Goal: Information Seeking & Learning: Check status

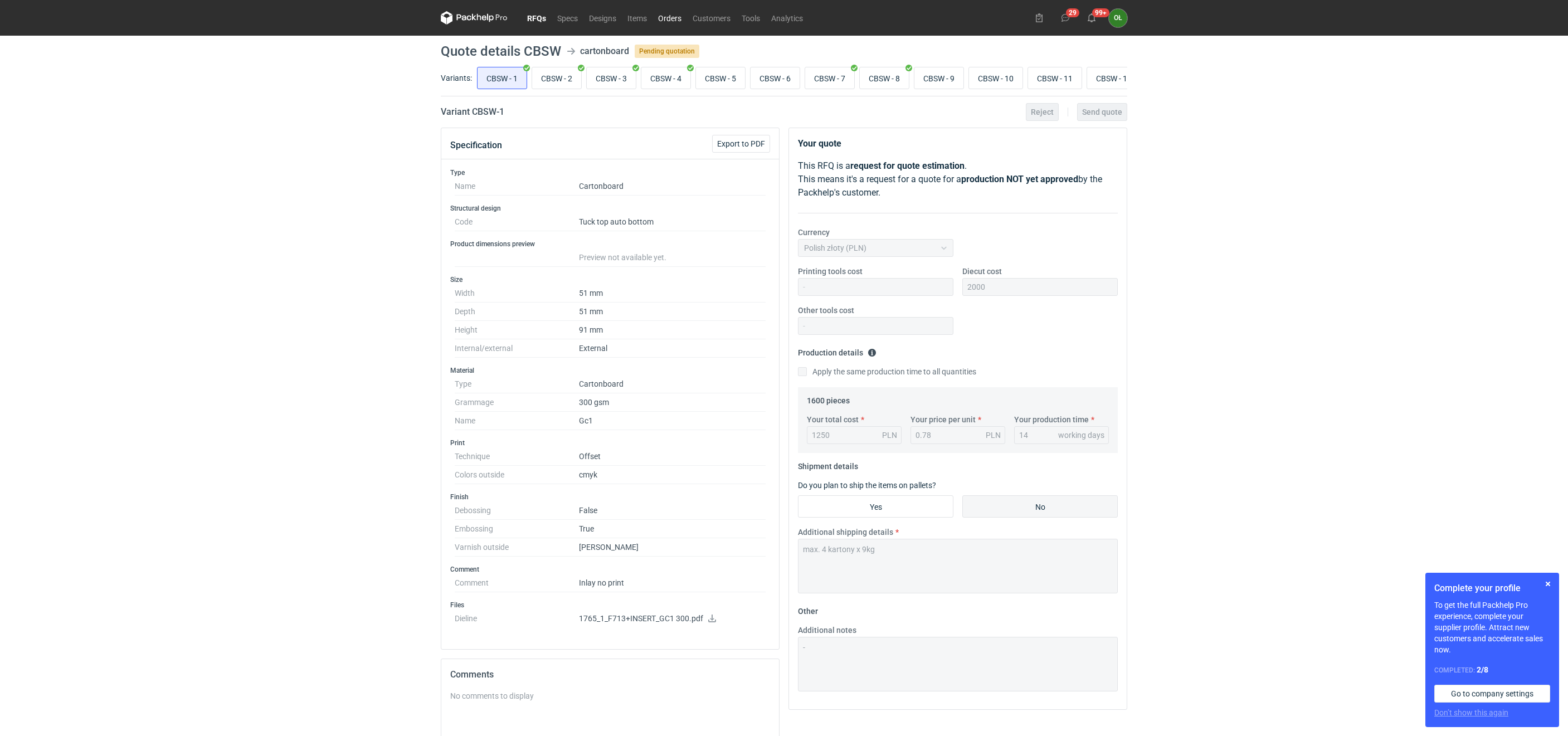
click at [673, 17] on link "Orders" at bounding box center [669, 18] width 34 height 13
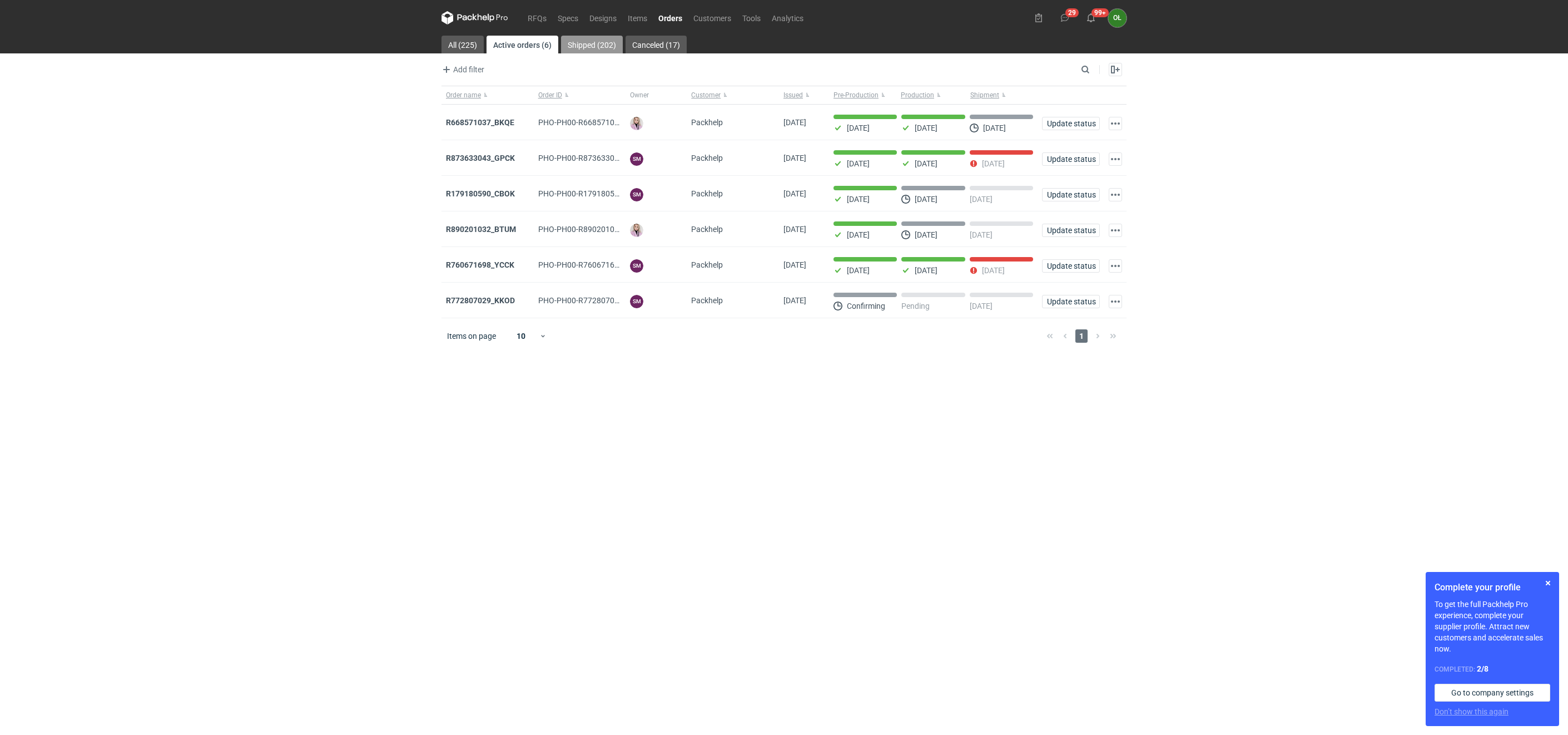
click at [578, 45] on link "Shipped (202)" at bounding box center [592, 44] width 62 height 18
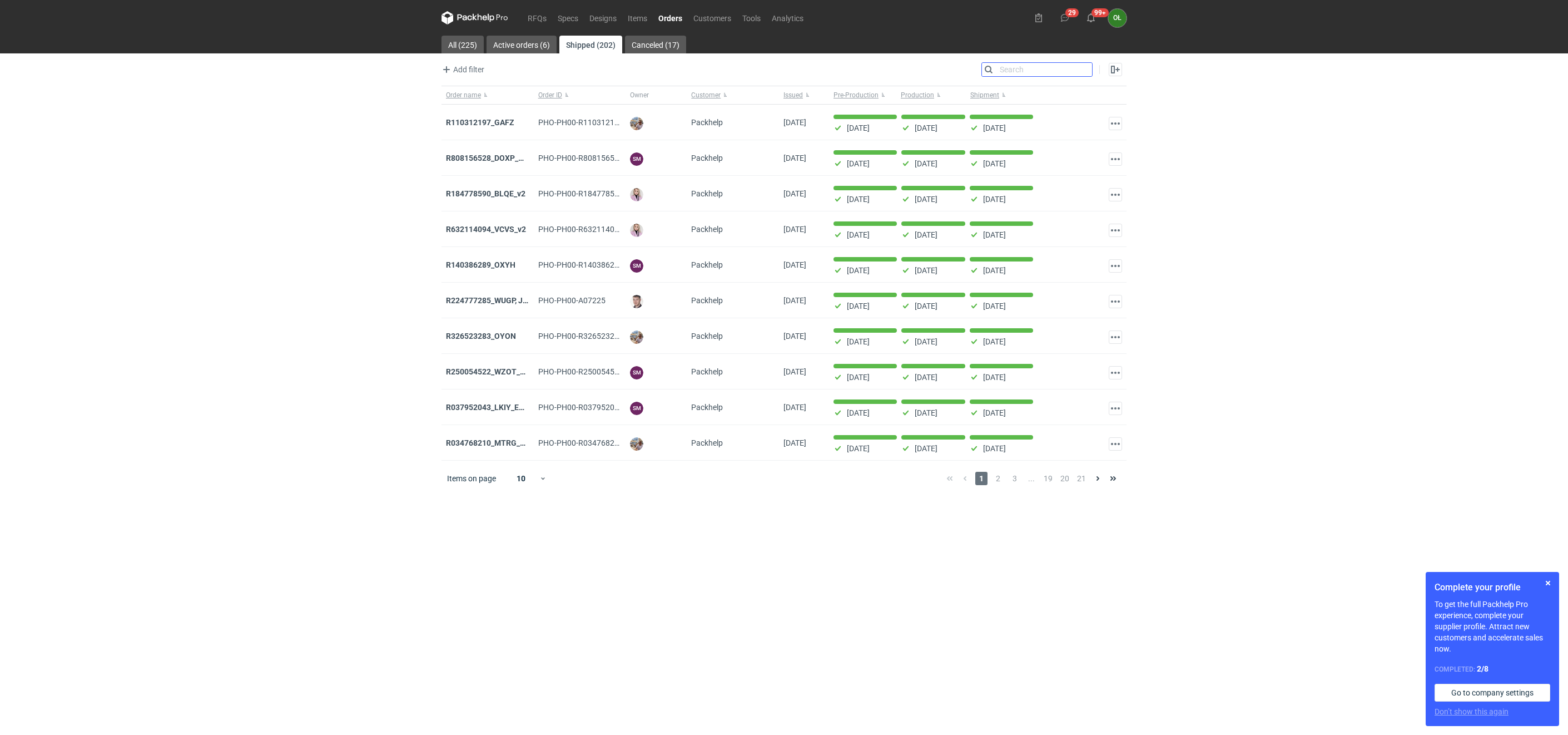
click at [1088, 71] on input "Search" at bounding box center [1037, 70] width 111 height 13
paste input "WWSU"
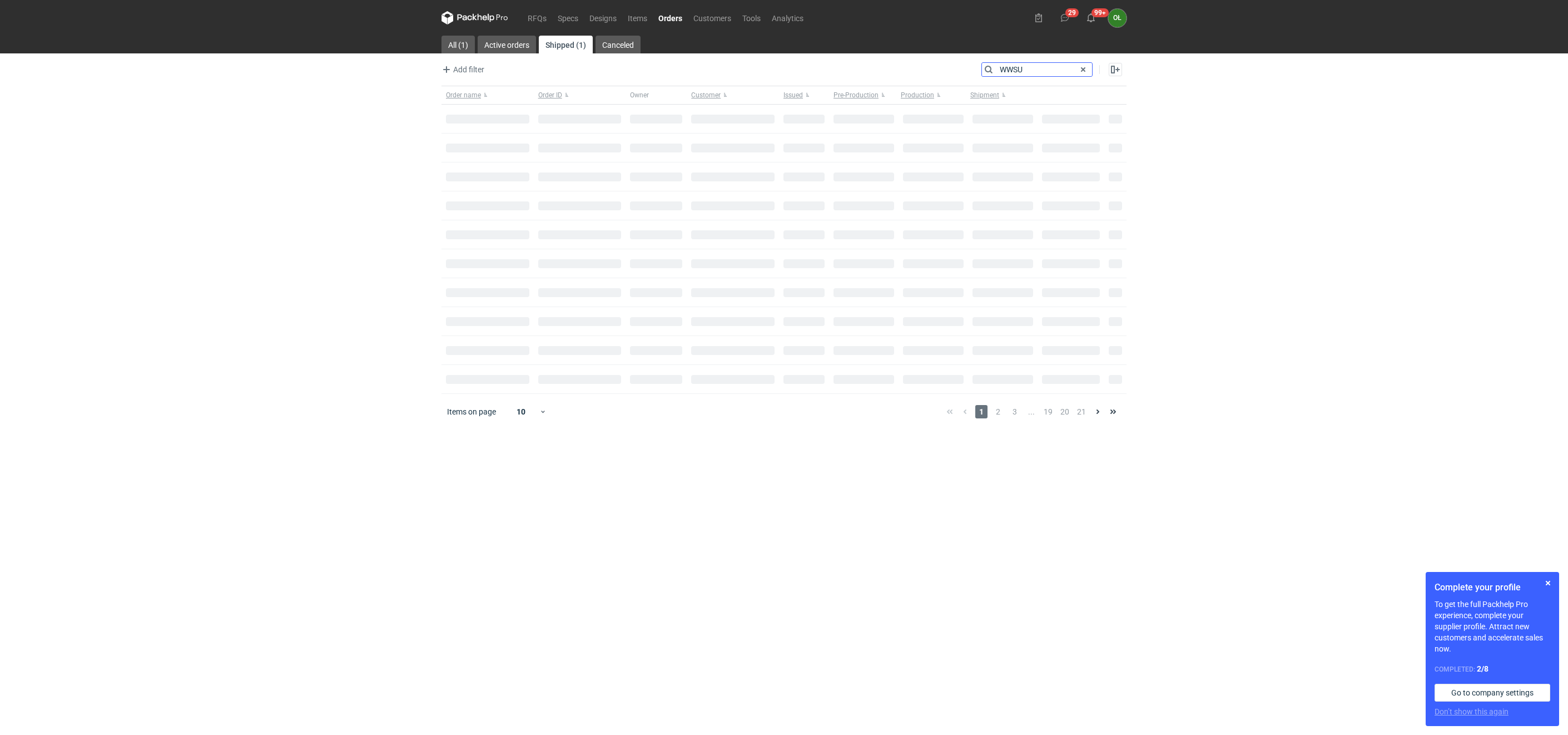
type input "WWSU"
click at [487, 122] on strong "R642371039_LJBO, WWSU" at bounding box center [492, 122] width 92 height 12
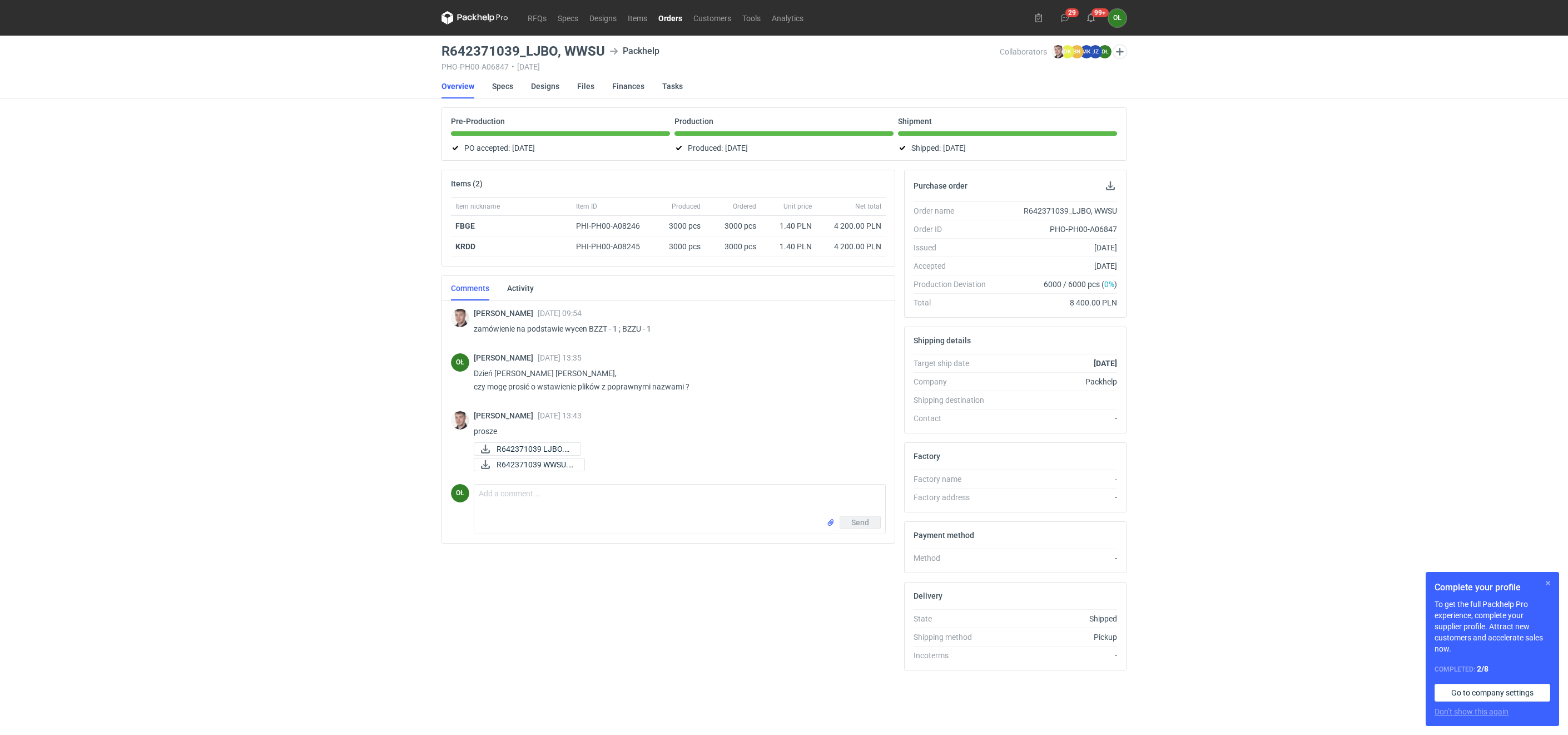
click at [1546, 585] on button "button" at bounding box center [1548, 582] width 13 height 13
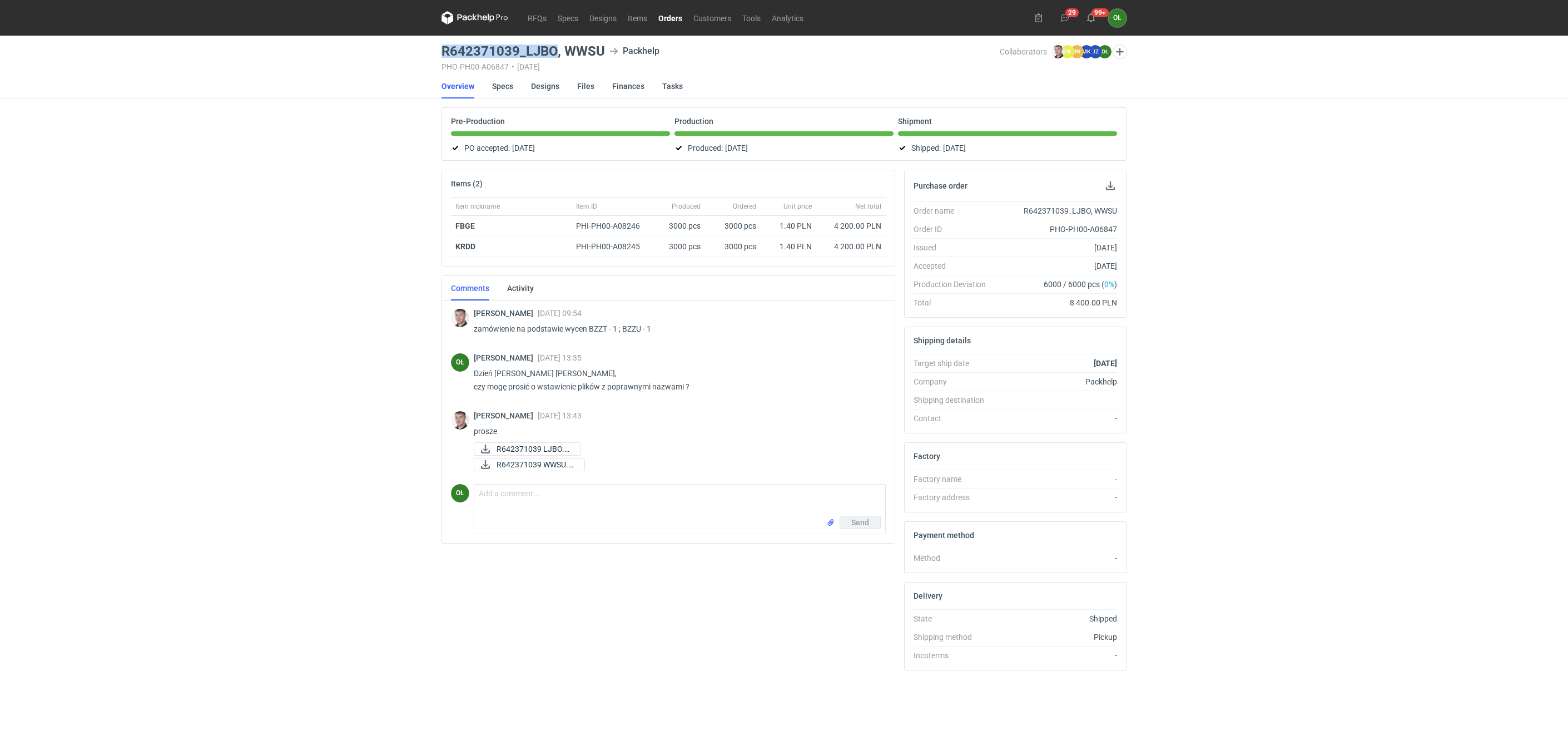
drag, startPoint x: 444, startPoint y: 49, endPoint x: 556, endPoint y: 52, distance: 112.0
click at [556, 52] on h3 "R642371039_LJBO, WWSU" at bounding box center [523, 51] width 164 height 13
copy h3 "R642371039_LJBO"
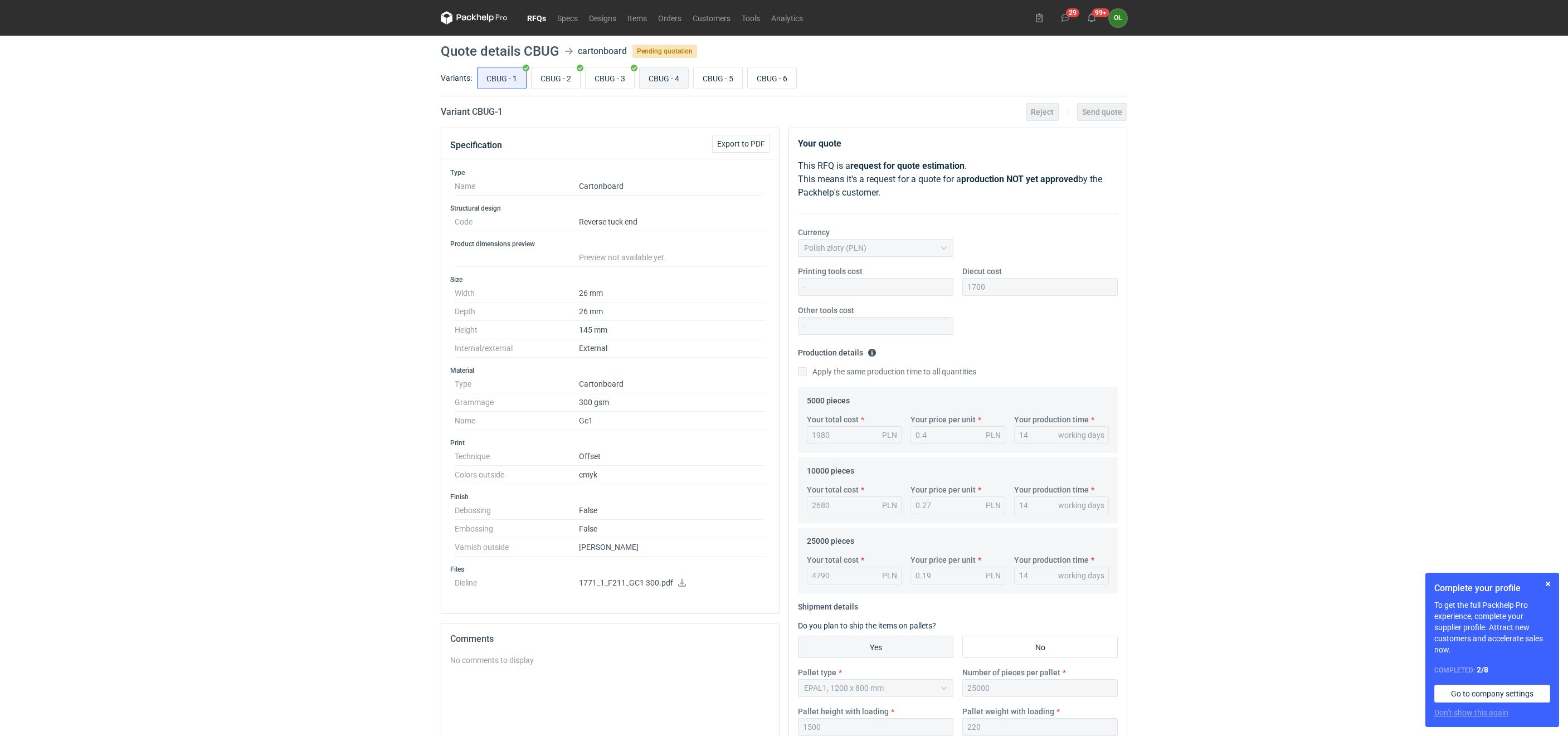
click at [669, 82] on input "CBUG - 4" at bounding box center [664, 78] width 49 height 21
radio input "true"
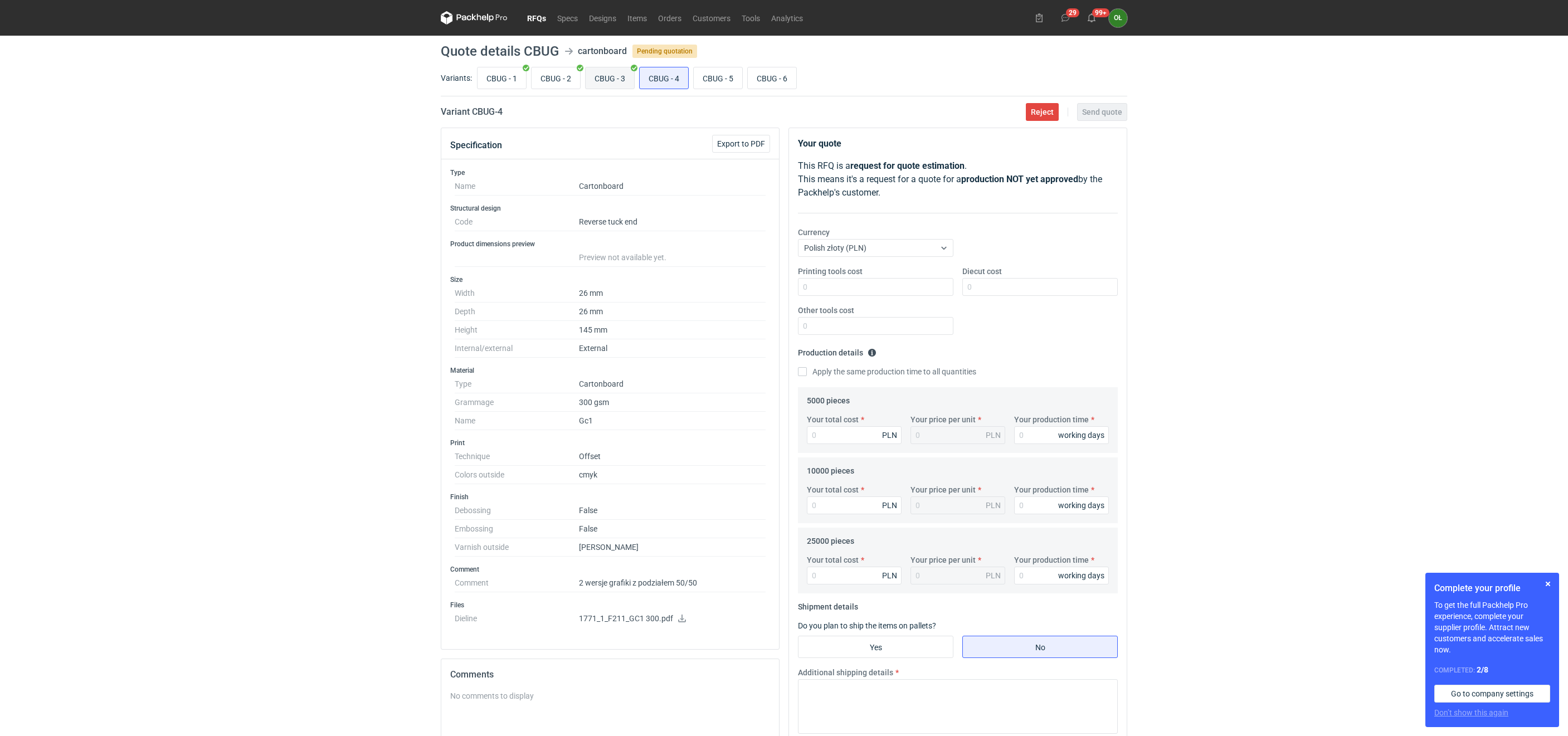
click at [610, 77] on input "CBUG - 3" at bounding box center [609, 78] width 49 height 21
radio input "true"
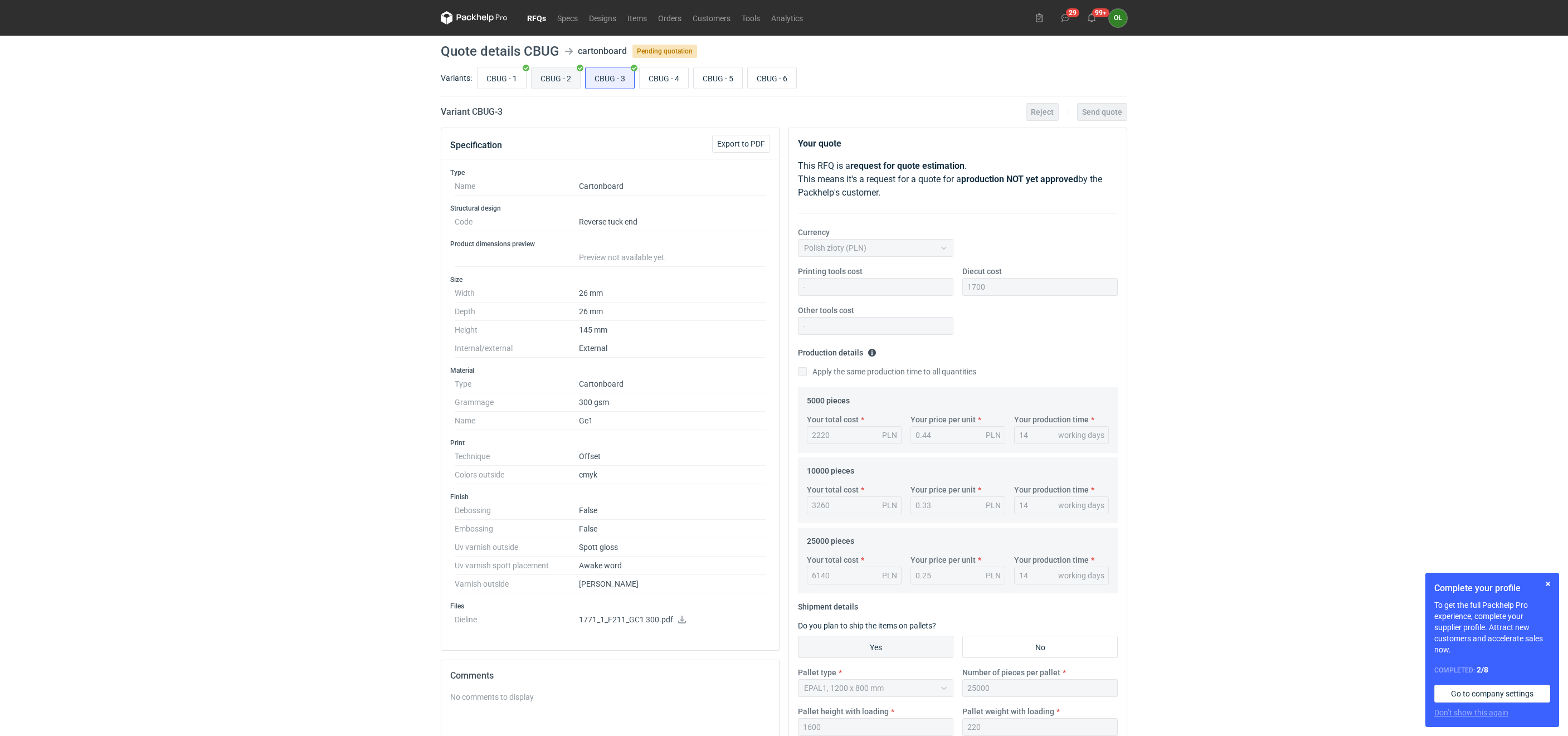
click at [560, 77] on input "CBUG - 2" at bounding box center [556, 78] width 49 height 21
radio input "true"
click at [512, 75] on input "CBUG - 1" at bounding box center [501, 78] width 49 height 21
radio input "true"
click at [568, 77] on input "CBUG - 2" at bounding box center [556, 78] width 49 height 21
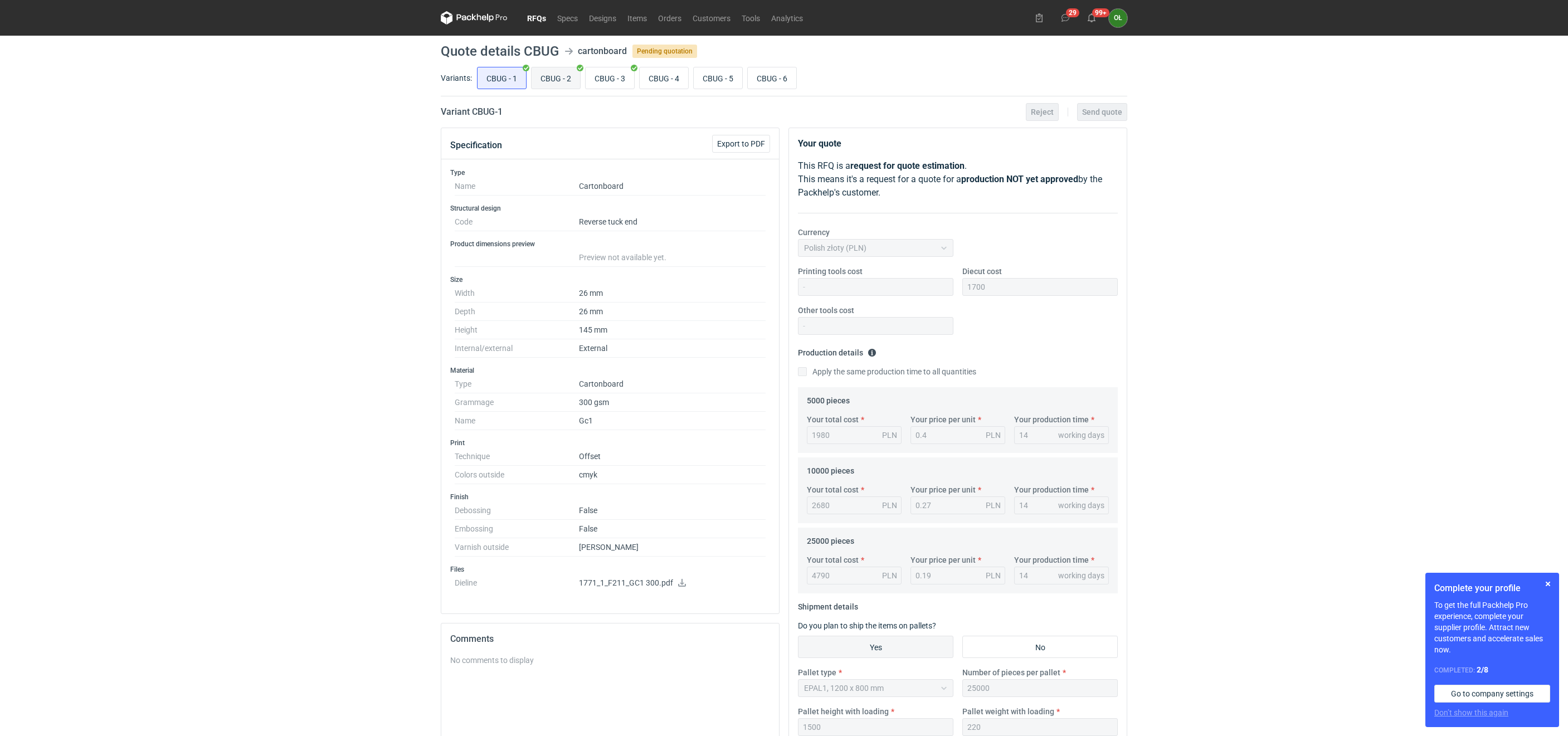
radio input "true"
click at [599, 74] on input "CBUG - 3" at bounding box center [609, 78] width 49 height 21
radio input "true"
click at [679, 74] on input "CBUG - 4" at bounding box center [664, 78] width 49 height 21
radio input "true"
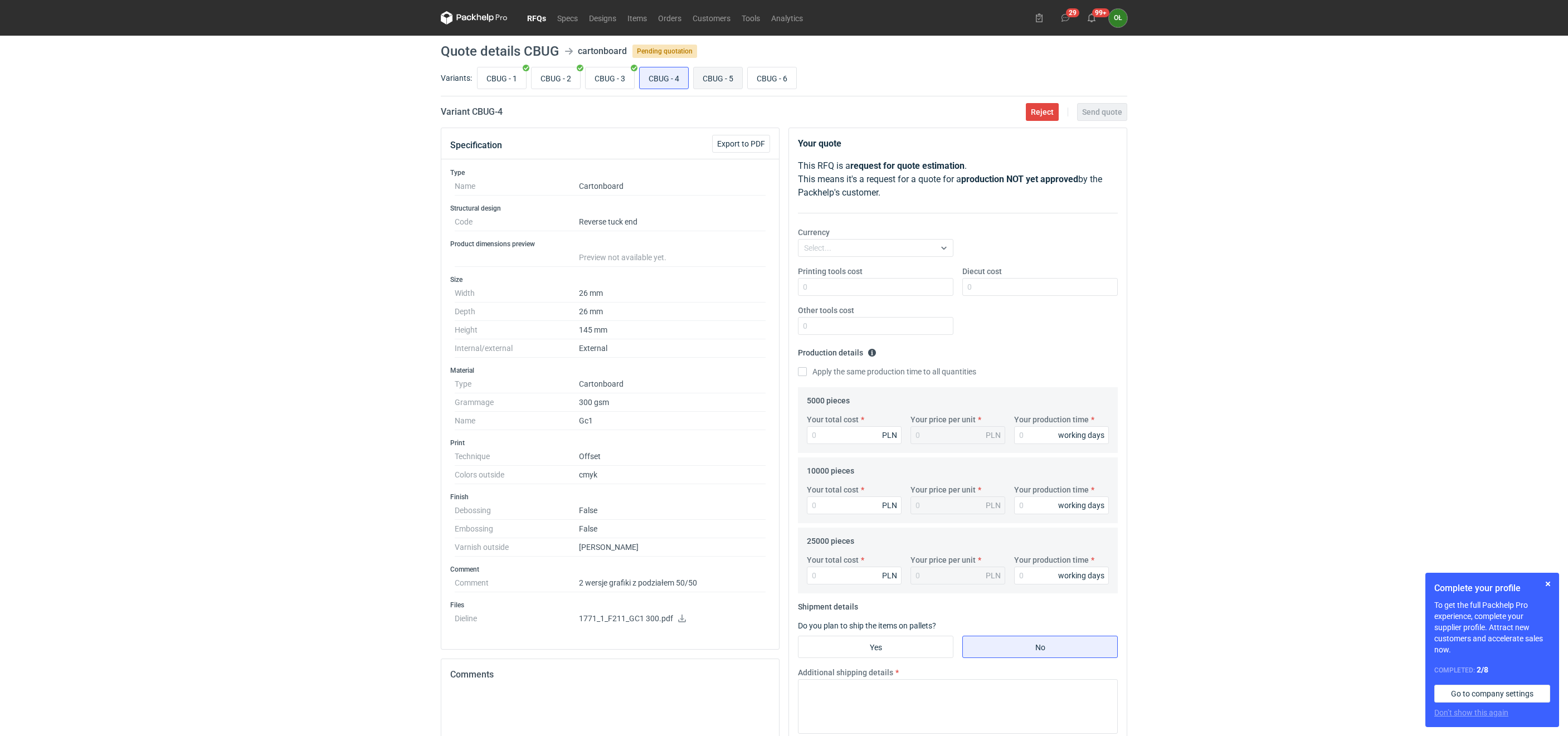
click at [729, 77] on input "CBUG - 5" at bounding box center [717, 78] width 49 height 21
radio input "true"
click at [777, 77] on input "CBUG - 6" at bounding box center [772, 78] width 49 height 21
radio input "true"
click at [726, 82] on input "CBUG - 5" at bounding box center [717, 78] width 49 height 21
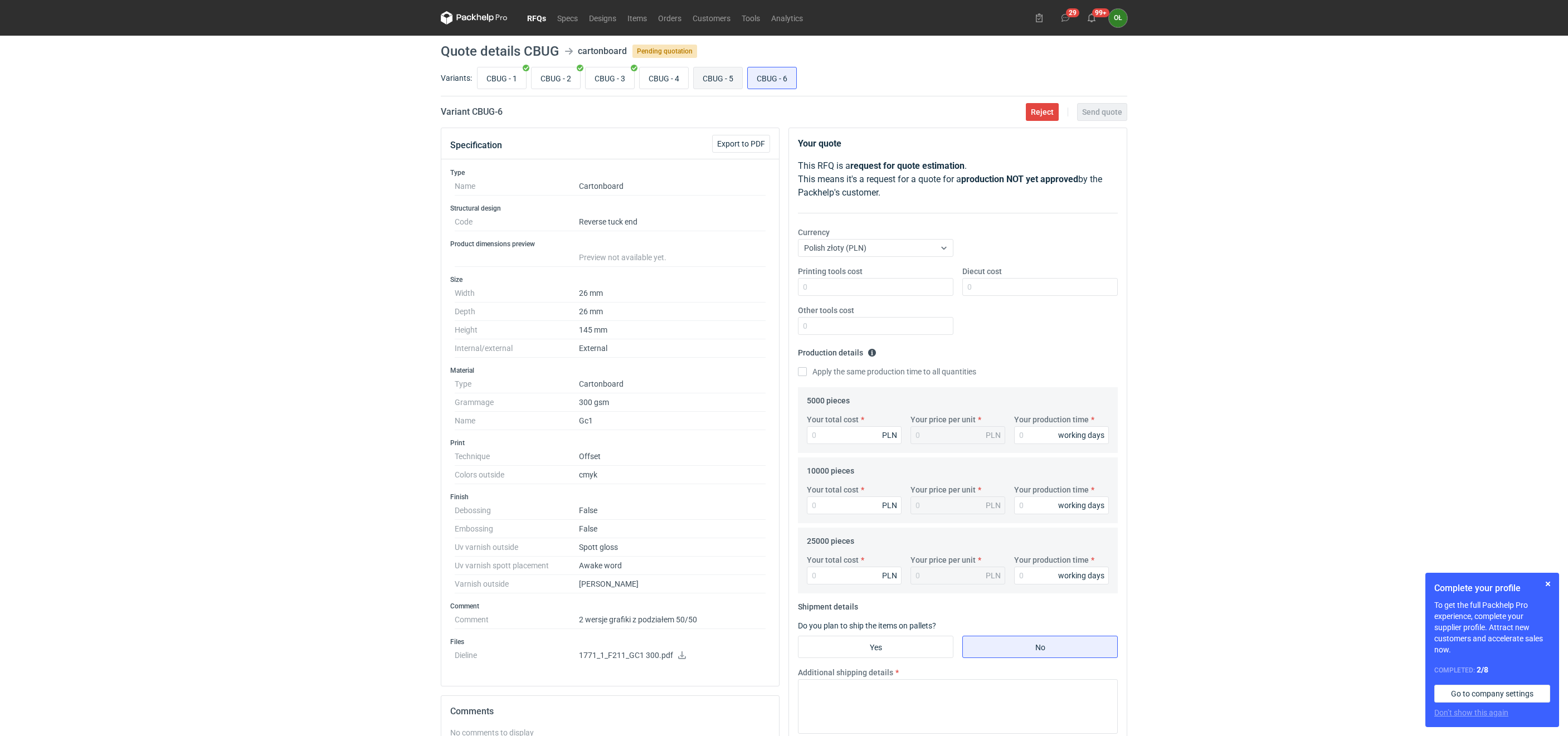
radio input "true"
click at [676, 79] on input "CBUG - 4" at bounding box center [664, 78] width 49 height 21
radio input "true"
click at [716, 79] on input "CBUG - 5" at bounding box center [717, 78] width 49 height 21
radio input "true"
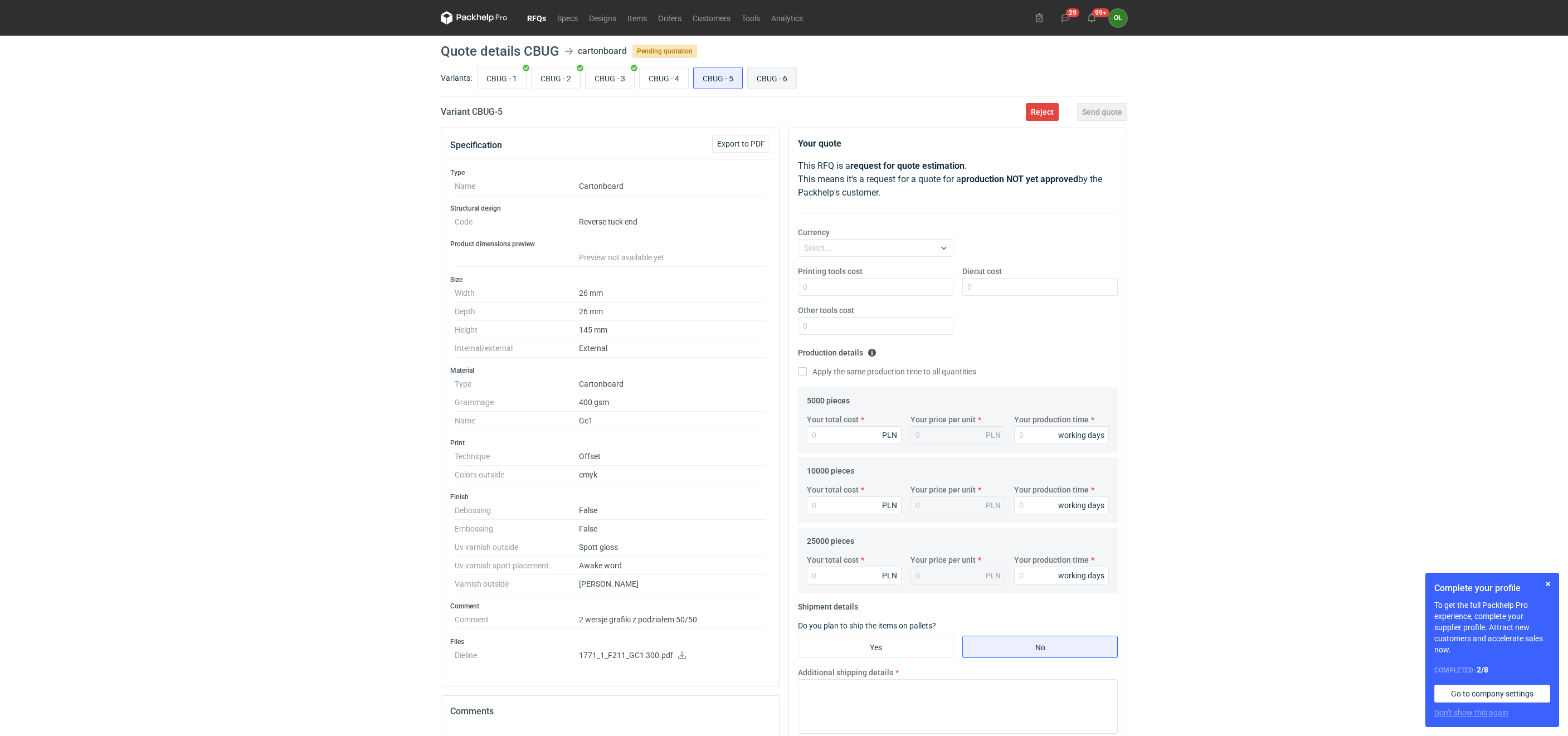
click at [773, 82] on input "CBUG - 6" at bounding box center [772, 78] width 49 height 21
radio input "true"
click at [726, 84] on input "CBUG - 5" at bounding box center [717, 78] width 49 height 21
radio input "true"
click at [675, 80] on input "CBUG - 4" at bounding box center [664, 78] width 49 height 21
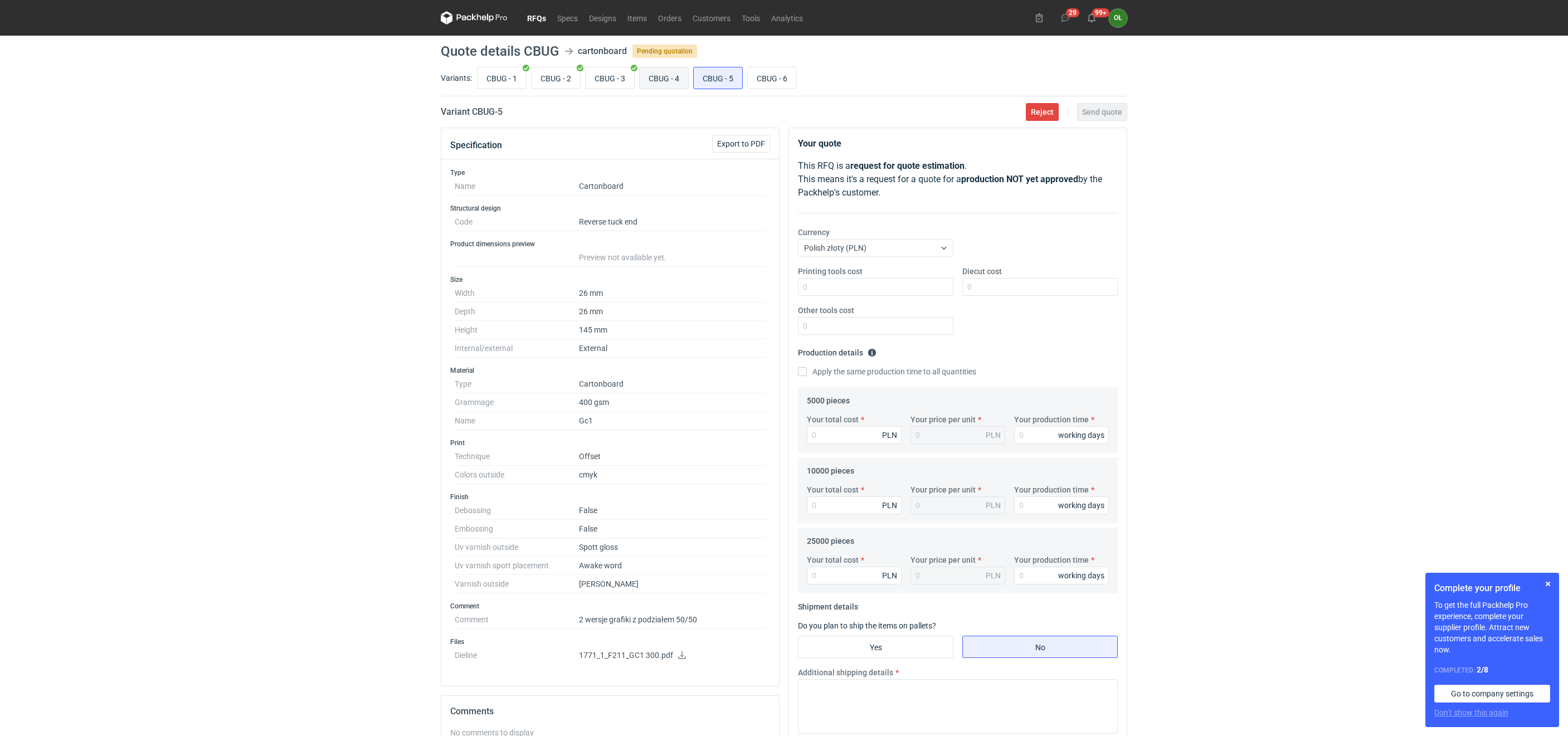
radio input "true"
click at [739, 81] on input "CBUG - 5" at bounding box center [717, 78] width 49 height 21
radio input "true"
click at [788, 86] on input "CBUG - 6" at bounding box center [772, 78] width 49 height 21
radio input "true"
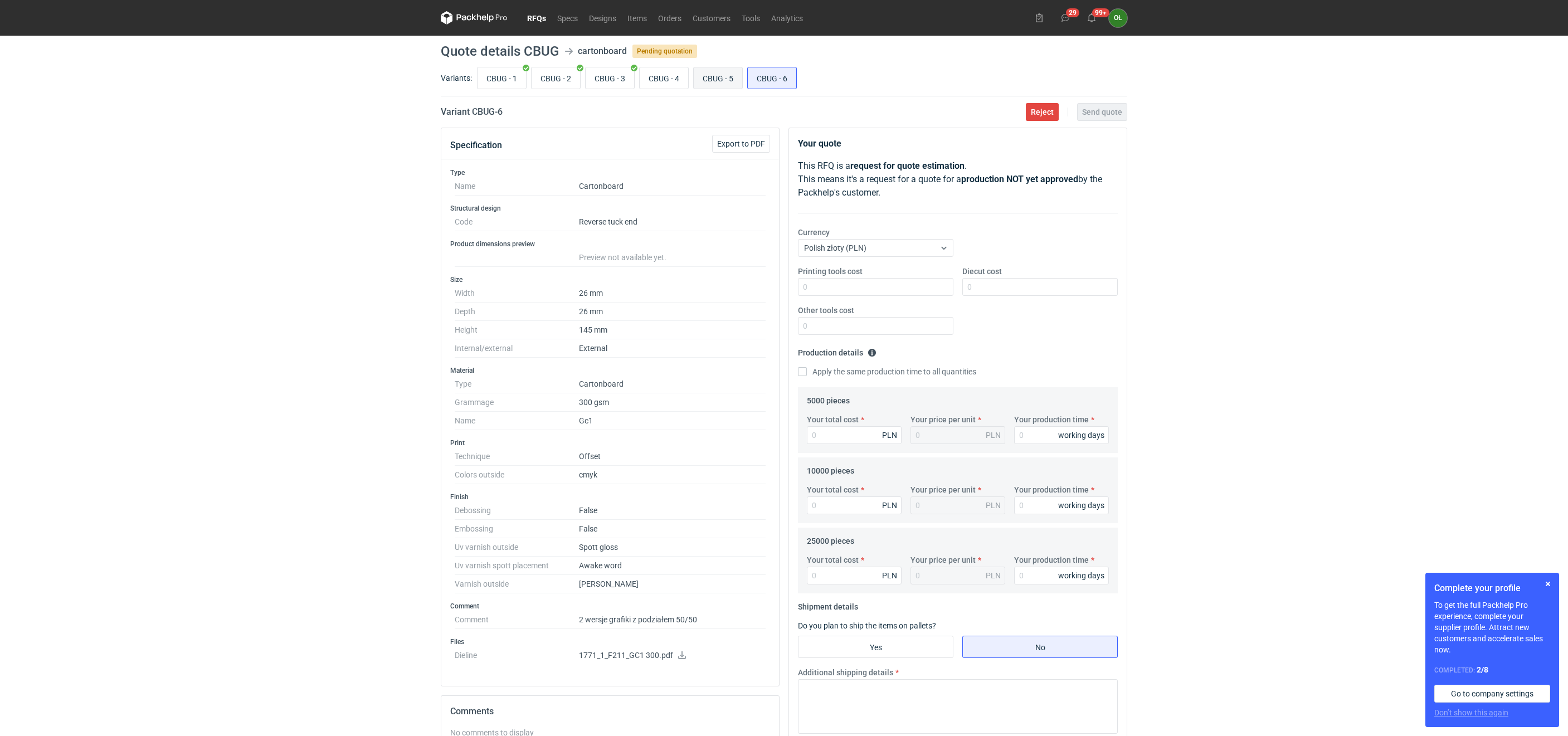
click at [726, 82] on input "CBUG - 5" at bounding box center [717, 78] width 49 height 21
radio input "true"
click at [670, 81] on input "CBUG - 4" at bounding box center [664, 78] width 49 height 21
radio input "true"
click at [773, 75] on input "CBUG - 6" at bounding box center [772, 78] width 49 height 21
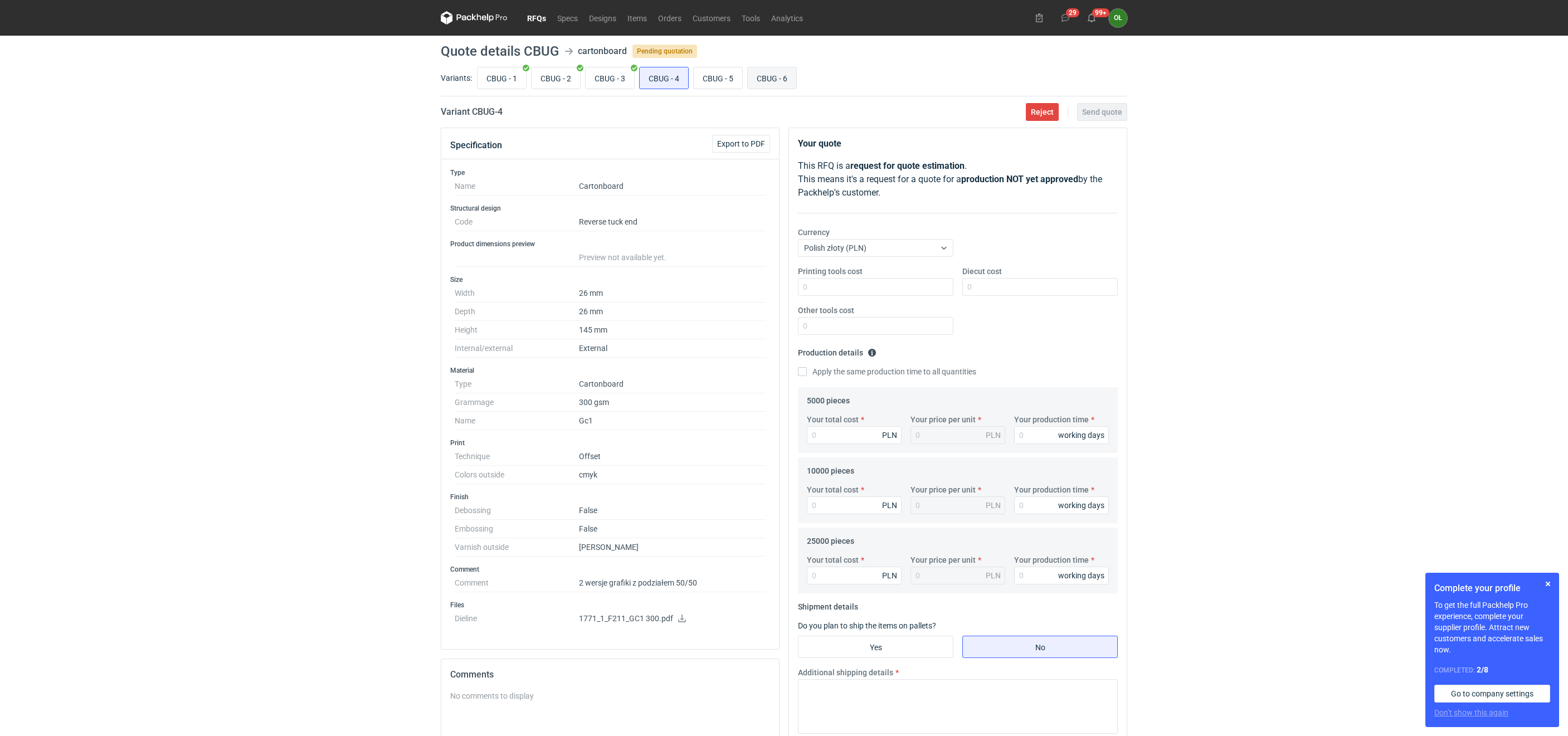
radio input "true"
click at [517, 77] on input "CBUG - 1" at bounding box center [501, 78] width 49 height 21
radio input "true"
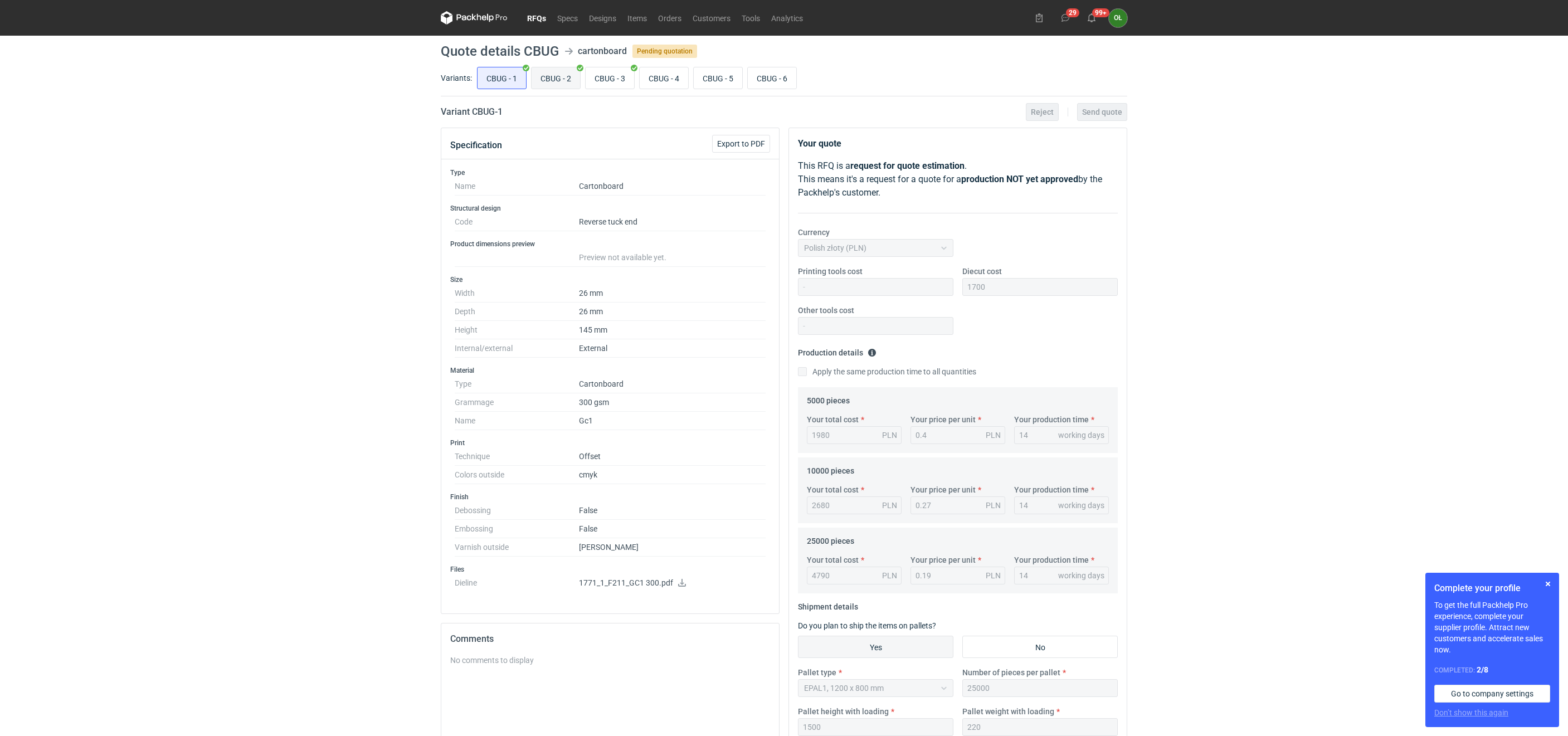
click at [557, 78] on input "CBUG - 2" at bounding box center [556, 78] width 49 height 21
radio input "true"
click at [617, 78] on input "CBUG - 3" at bounding box center [609, 78] width 49 height 21
radio input "true"
click at [559, 80] on input "CBUG - 2" at bounding box center [556, 78] width 49 height 21
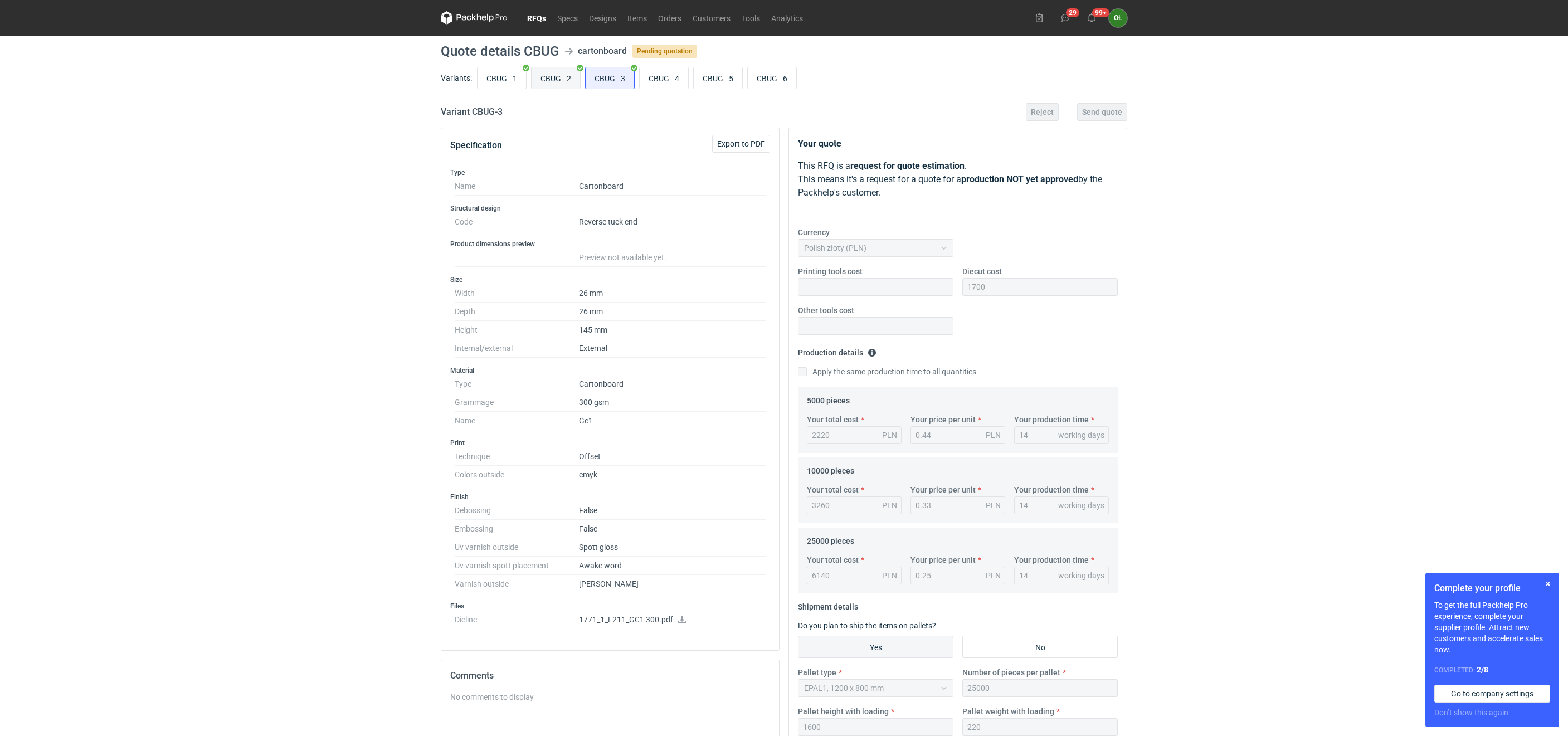
radio input "true"
click at [600, 82] on input "CBUG - 3" at bounding box center [609, 78] width 49 height 21
radio input "true"
click at [664, 77] on input "CBUG - 4" at bounding box center [664, 78] width 49 height 21
radio input "true"
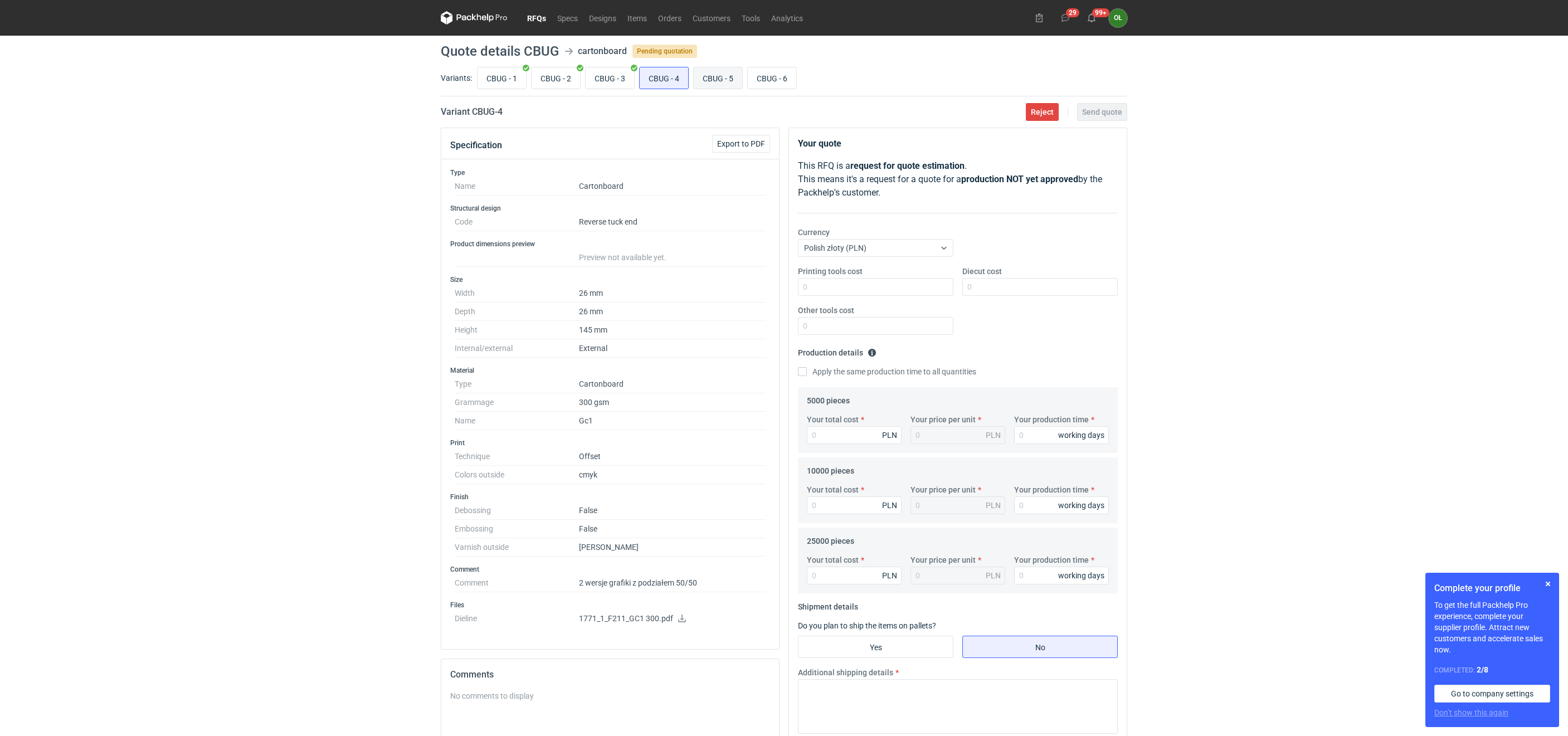
click at [717, 82] on input "CBUG - 5" at bounding box center [717, 78] width 49 height 21
radio input "true"
click at [764, 82] on input "CBUG - 6" at bounding box center [772, 78] width 49 height 21
radio input "true"
click at [543, 21] on link "RFQs" at bounding box center [537, 18] width 31 height 13
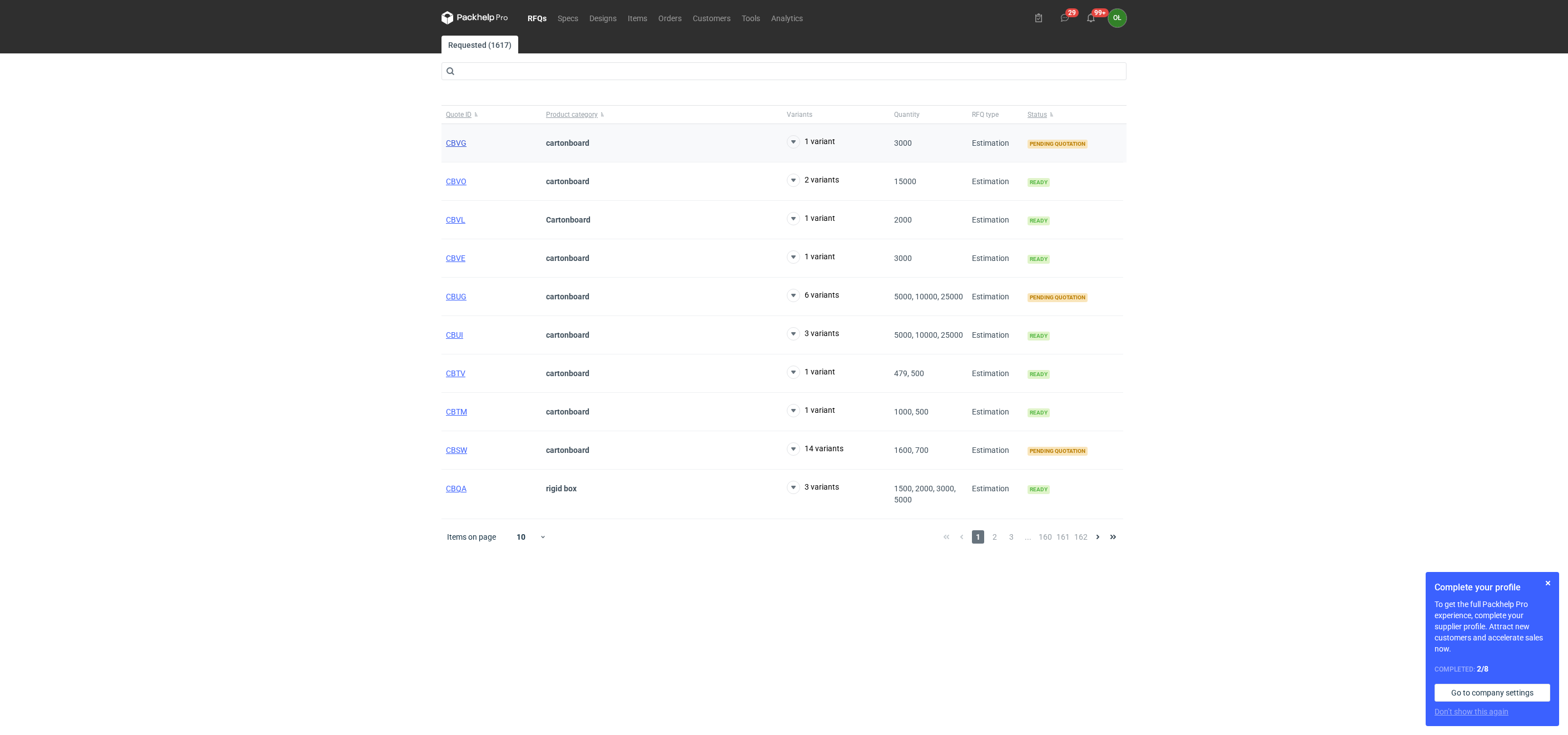
click at [458, 144] on span "CBVG" at bounding box center [457, 142] width 21 height 9
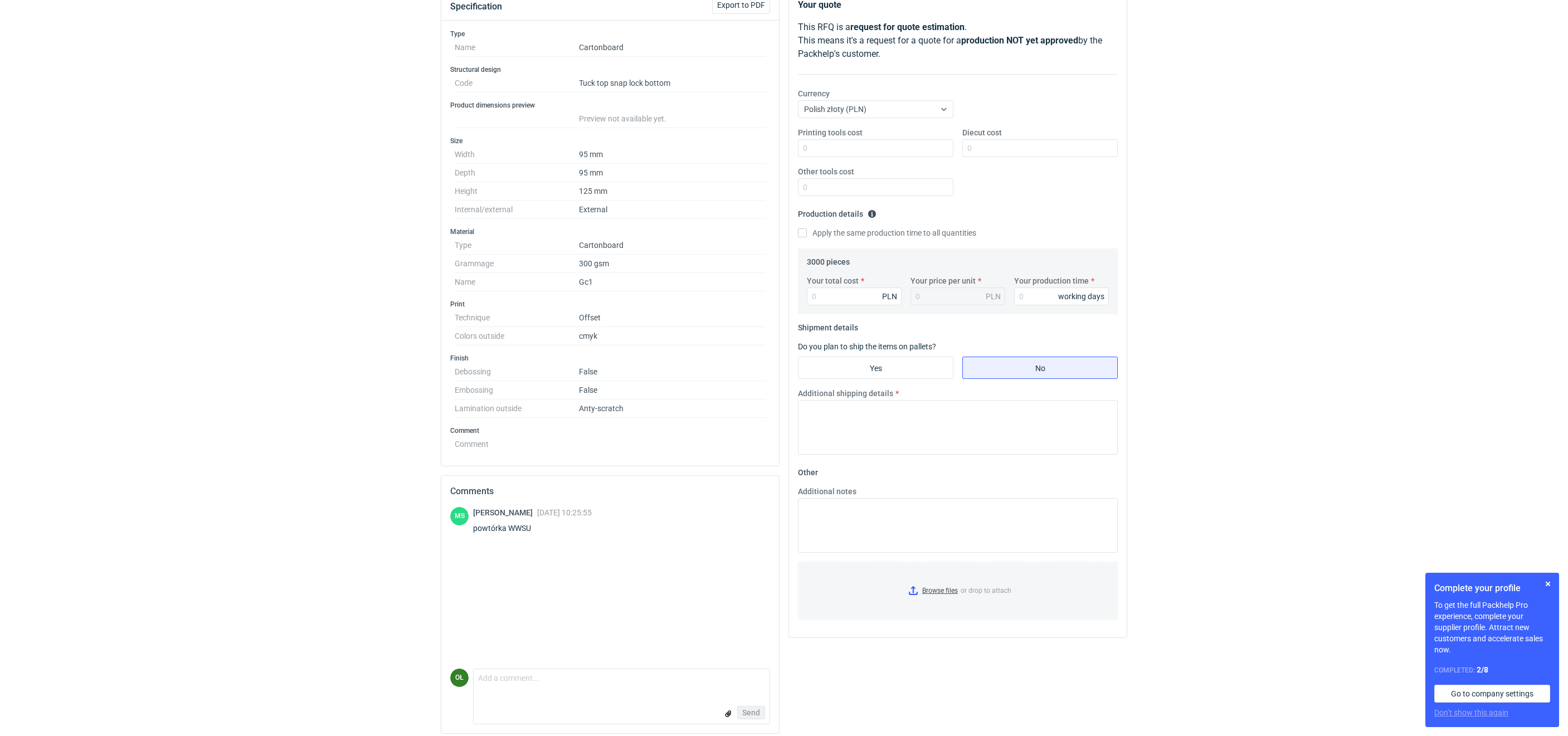
scroll to position [151, 0]
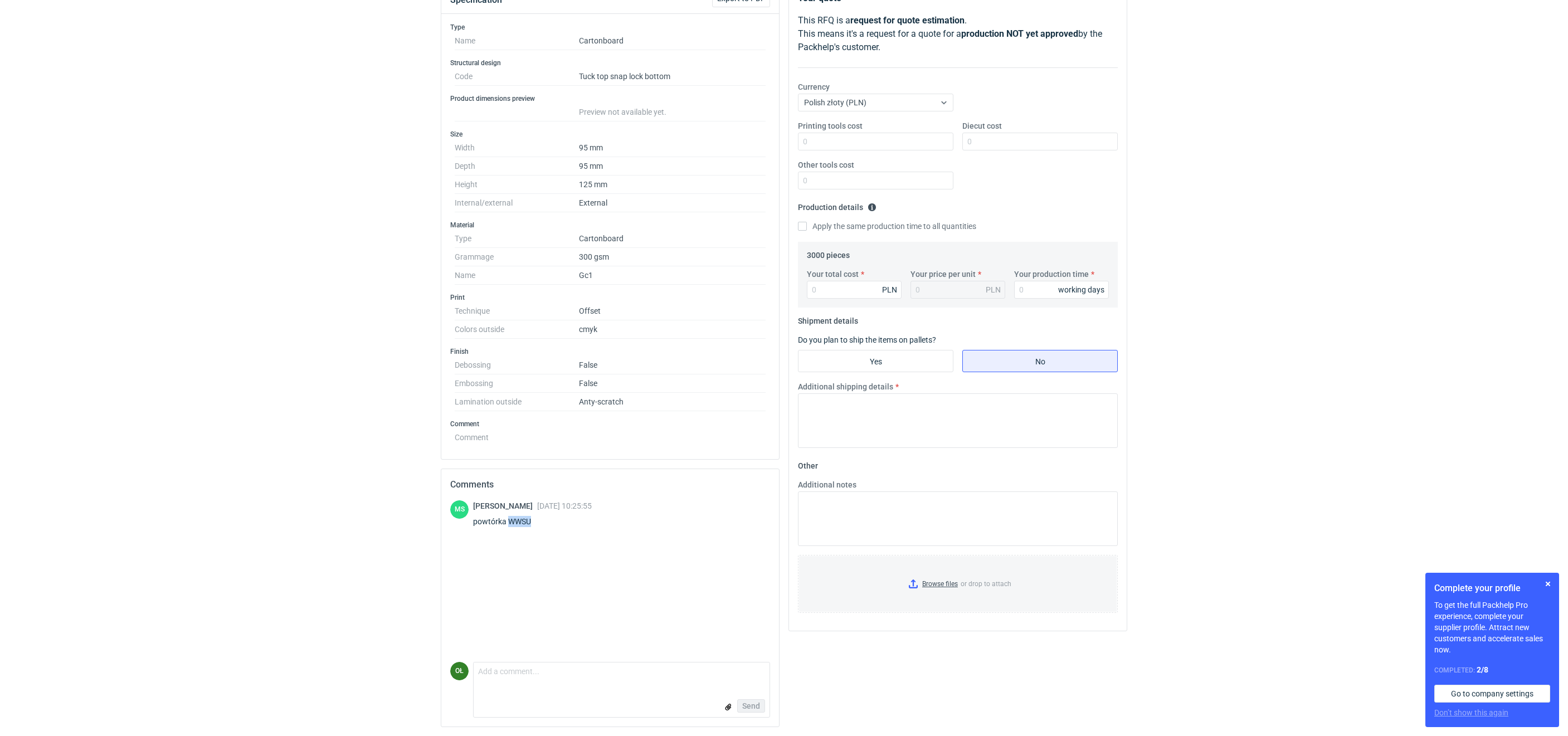
drag, startPoint x: 507, startPoint y: 518, endPoint x: 540, endPoint y: 518, distance: 33.0
click at [540, 518] on div "powtórka WWSU" at bounding box center [532, 521] width 118 height 11
copy div "WWSU"
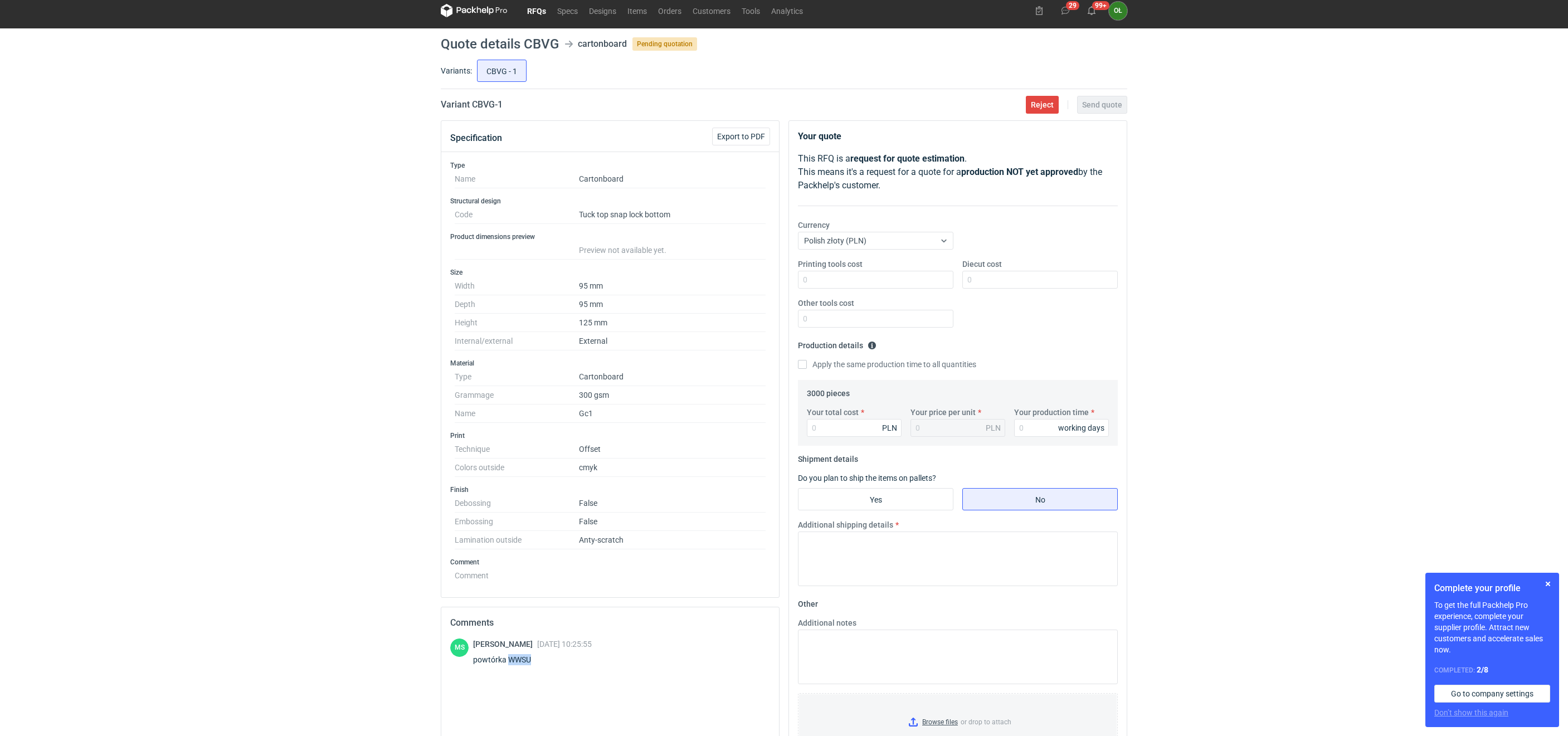
scroll to position [0, 0]
